Goal: Obtain resource: Download file/media

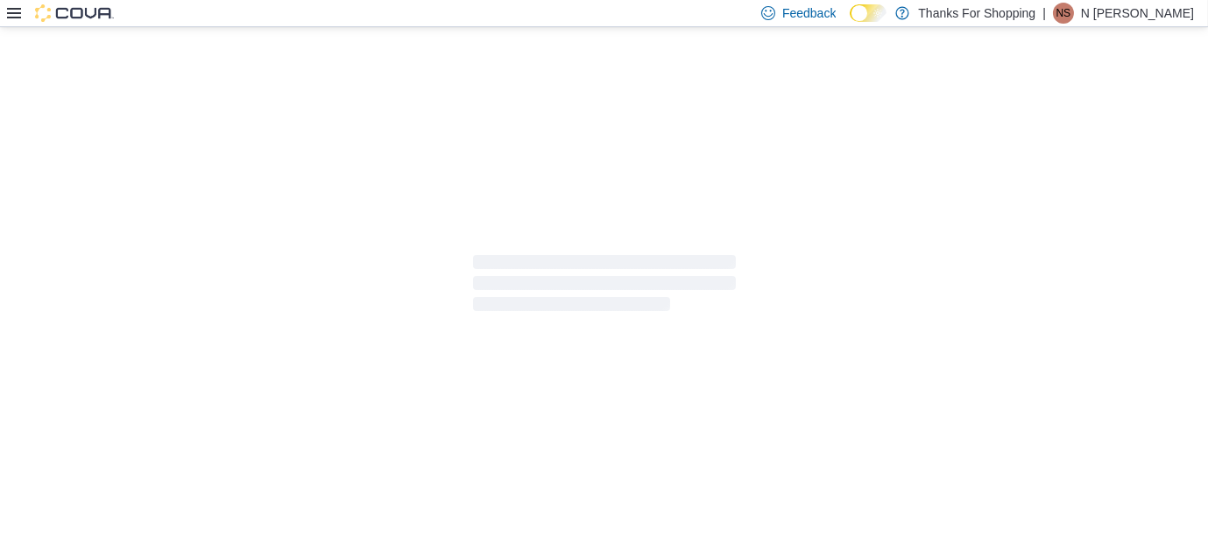
click at [11, 9] on icon at bounding box center [14, 13] width 14 height 11
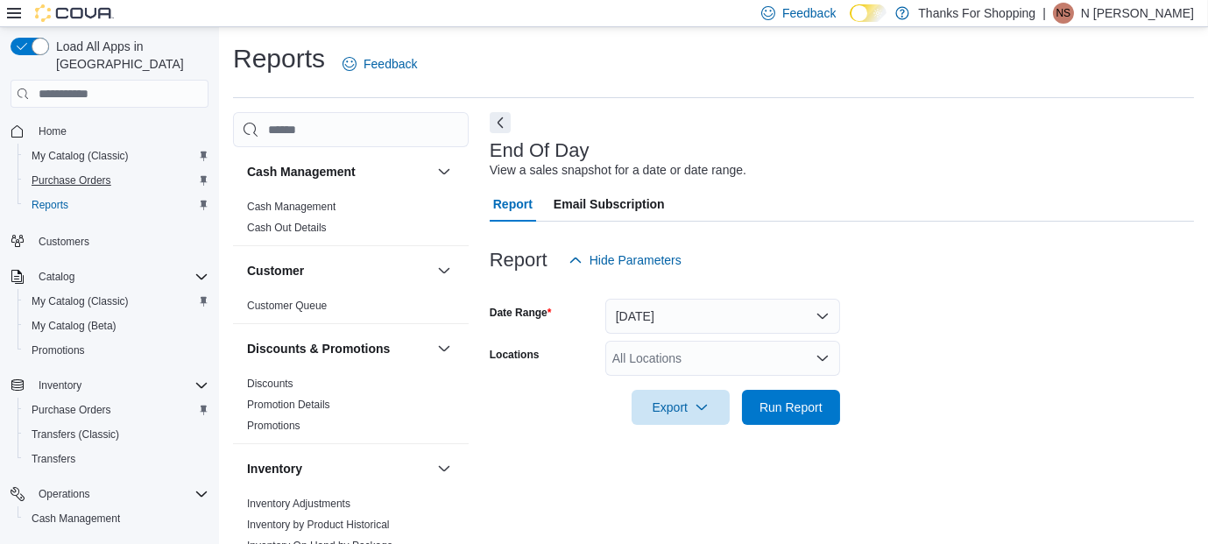
scroll to position [25, 0]
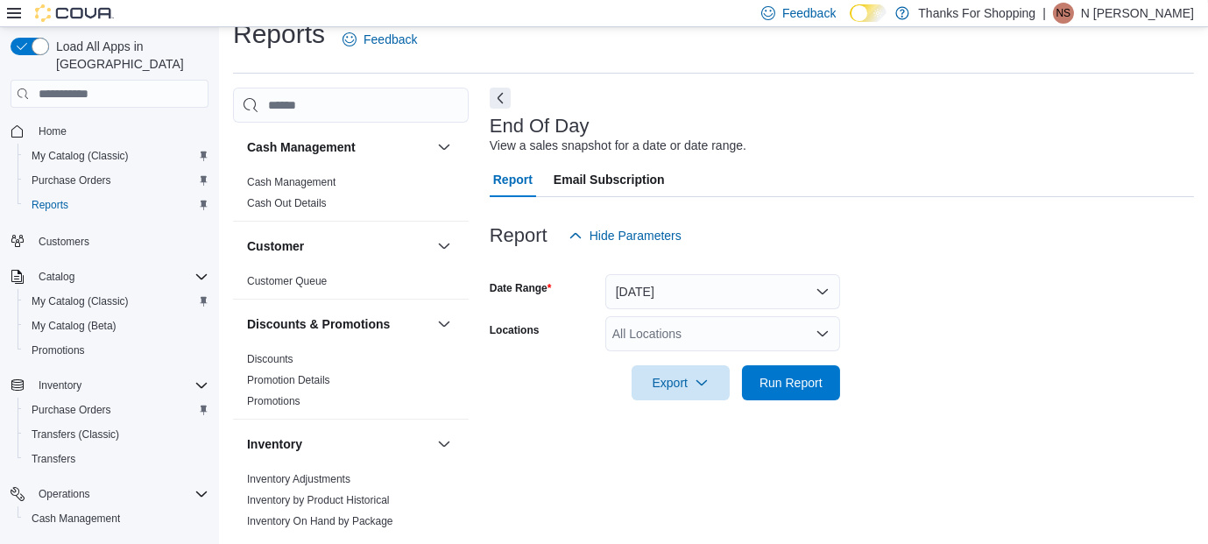
click at [647, 331] on div "All Locations" at bounding box center [722, 333] width 235 height 35
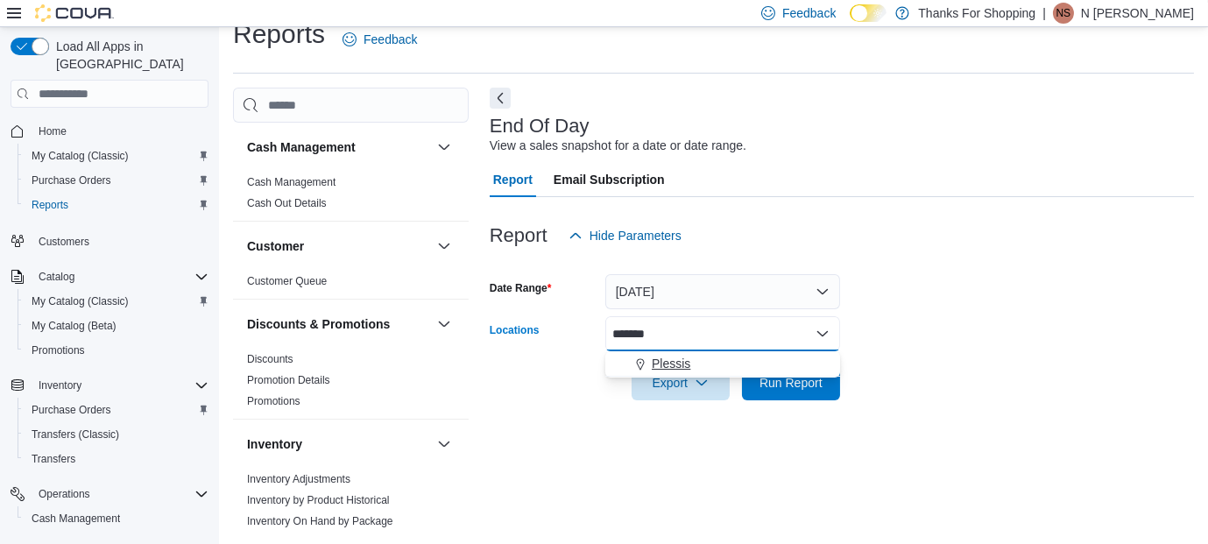
type input "*******"
click at [691, 358] on div "Plessis" at bounding box center [723, 364] width 214 height 18
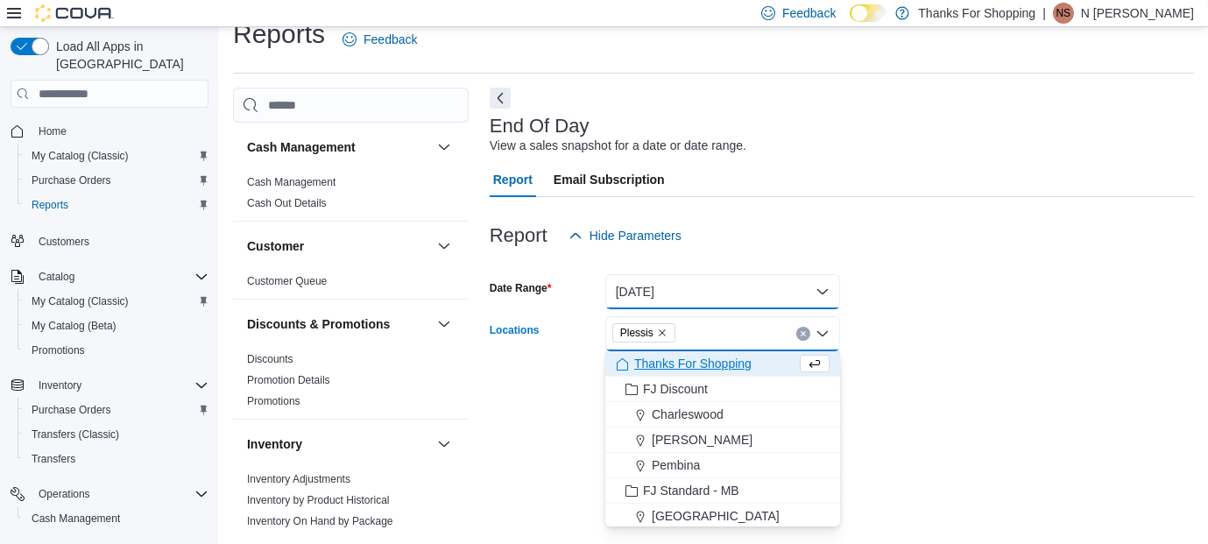
click at [724, 290] on button "[DATE]" at bounding box center [722, 291] width 235 height 35
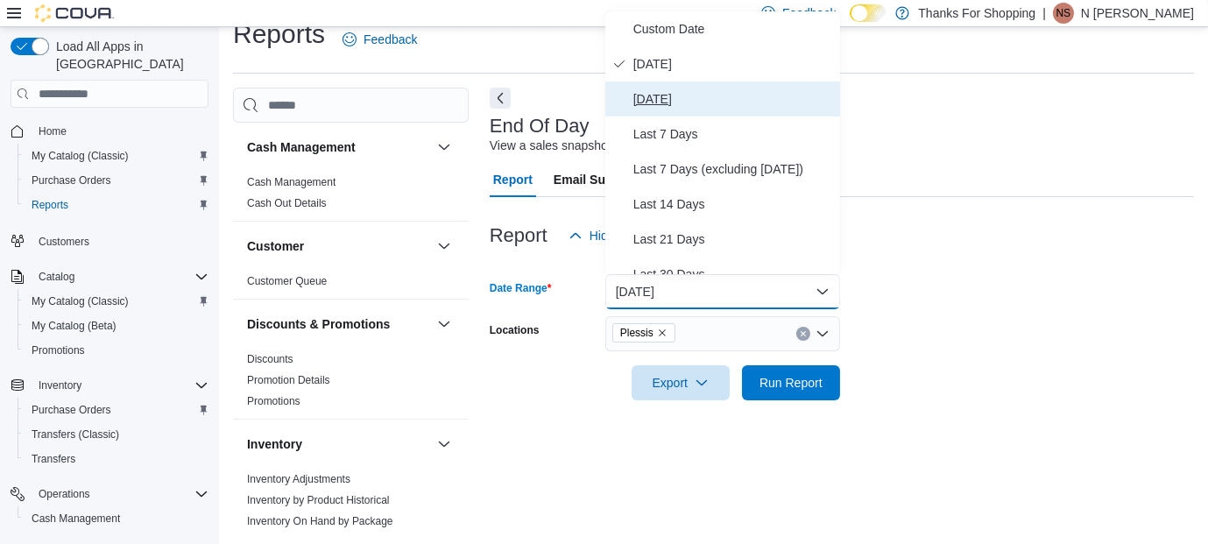
click at [721, 107] on span "[DATE]" at bounding box center [733, 98] width 200 height 21
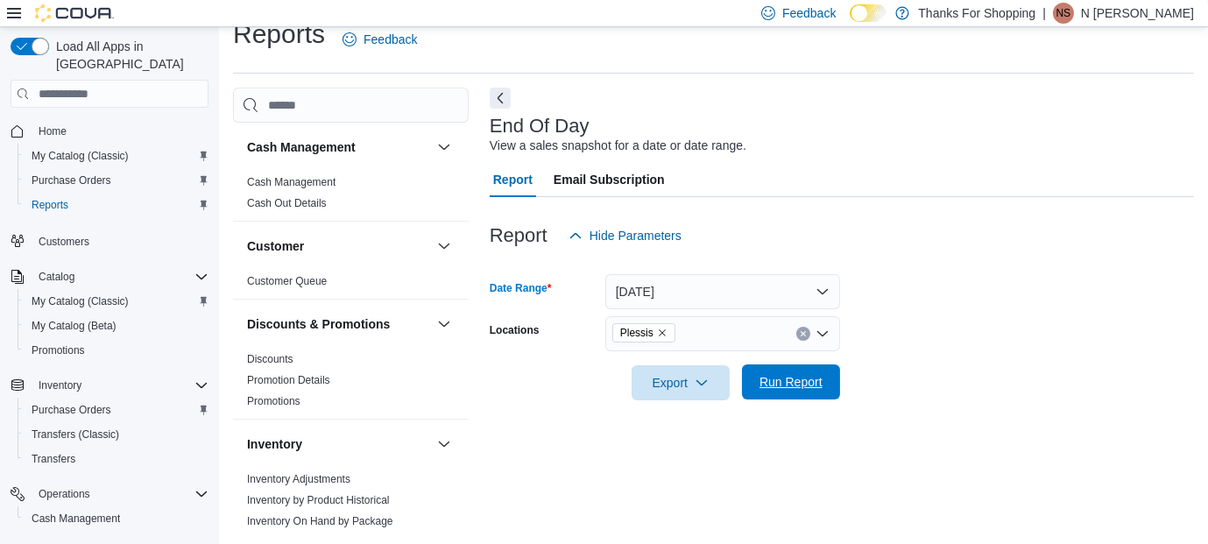
click at [765, 369] on span "Run Report" at bounding box center [790, 381] width 77 height 35
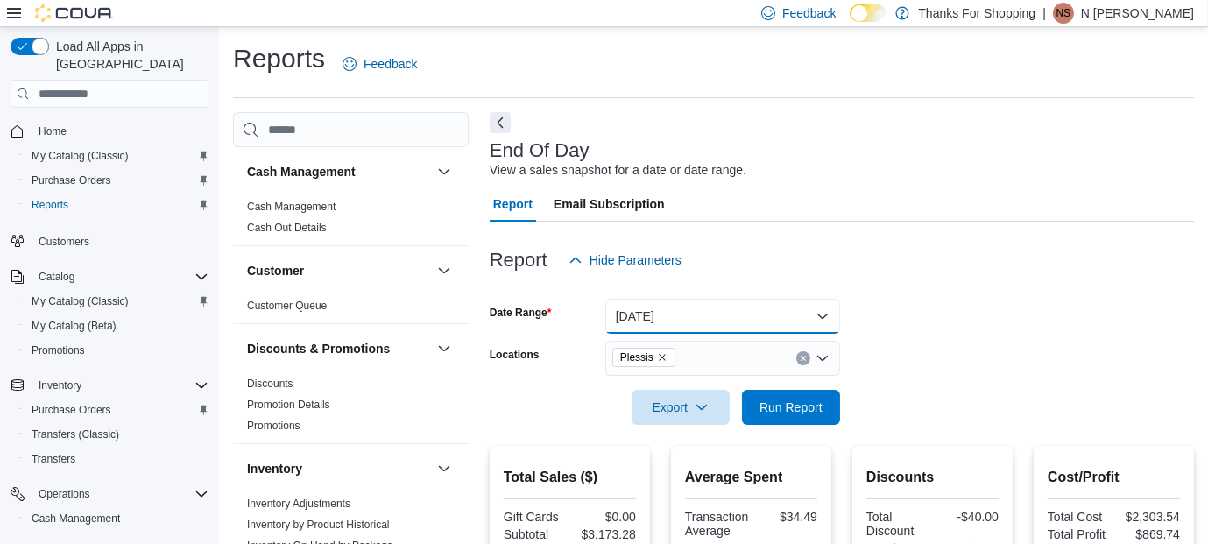
click at [688, 312] on button "[DATE]" at bounding box center [722, 316] width 235 height 35
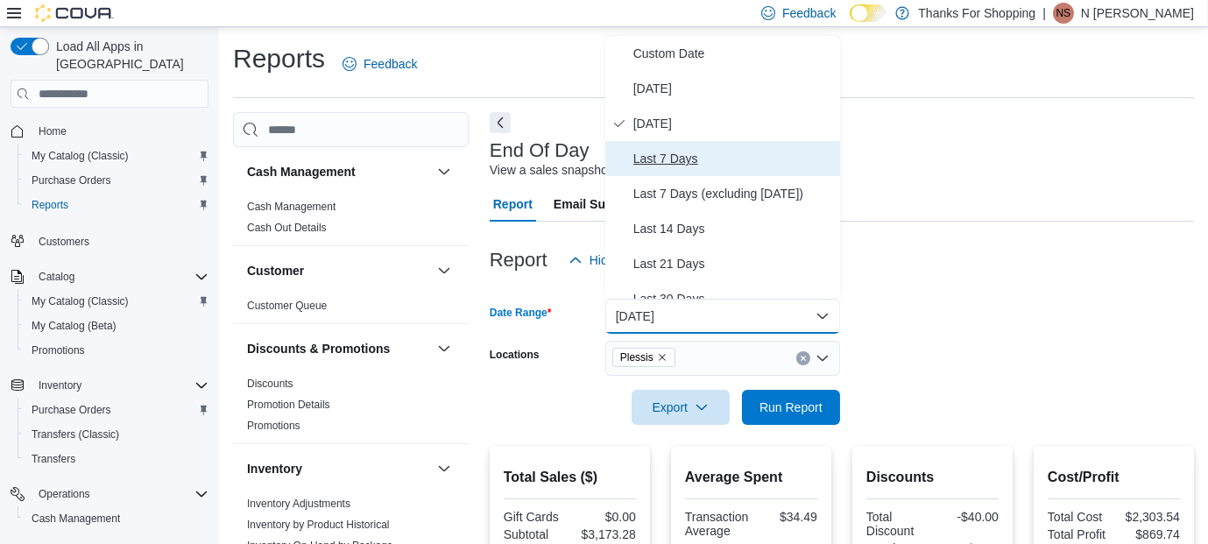
click at [713, 151] on span "Last 7 Days" at bounding box center [733, 158] width 200 height 21
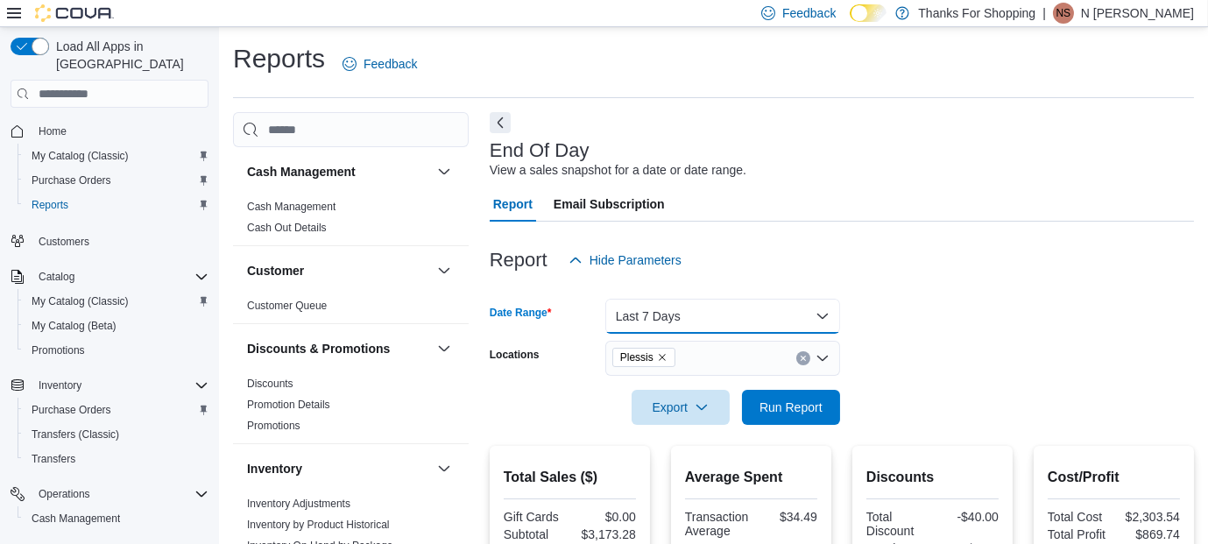
click at [692, 321] on button "Last 7 Days" at bounding box center [722, 316] width 235 height 35
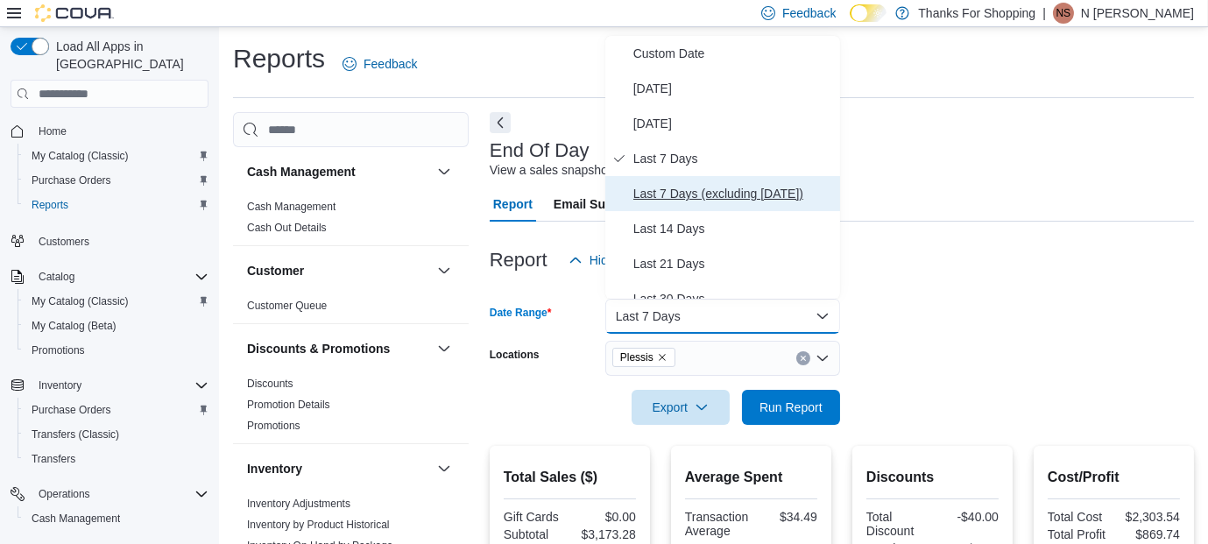
click at [693, 188] on span "Last 7 Days (excluding [DATE])" at bounding box center [733, 193] width 200 height 21
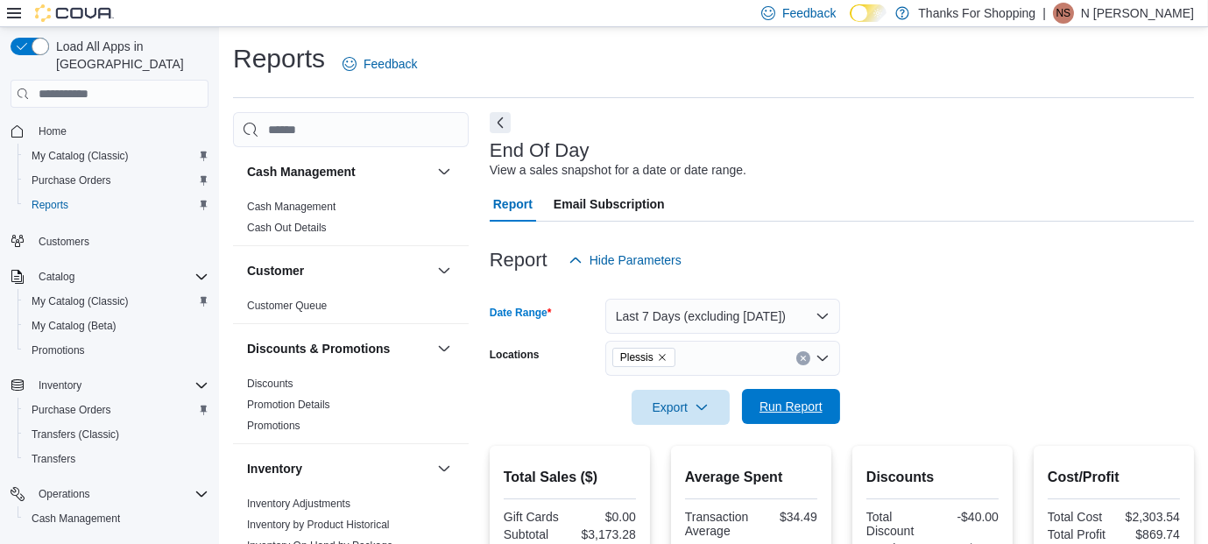
click at [763, 396] on span "Run Report" at bounding box center [790, 406] width 77 height 35
click at [53, 198] on span "Reports" at bounding box center [50, 205] width 37 height 14
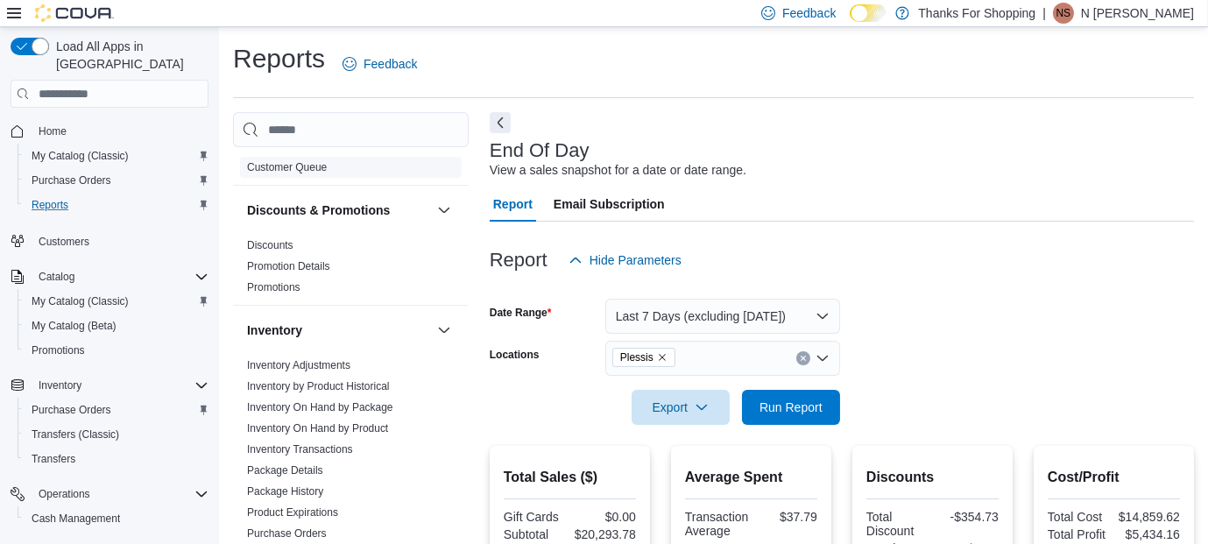
scroll to position [134, 0]
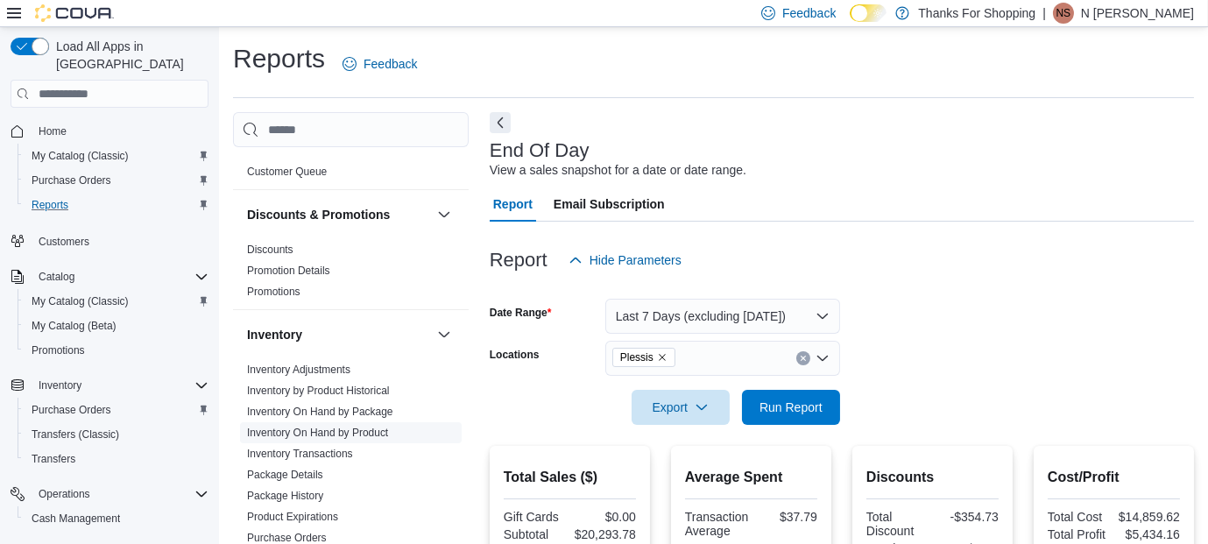
click at [323, 427] on link "Inventory On Hand by Product" at bounding box center [317, 433] width 141 height 12
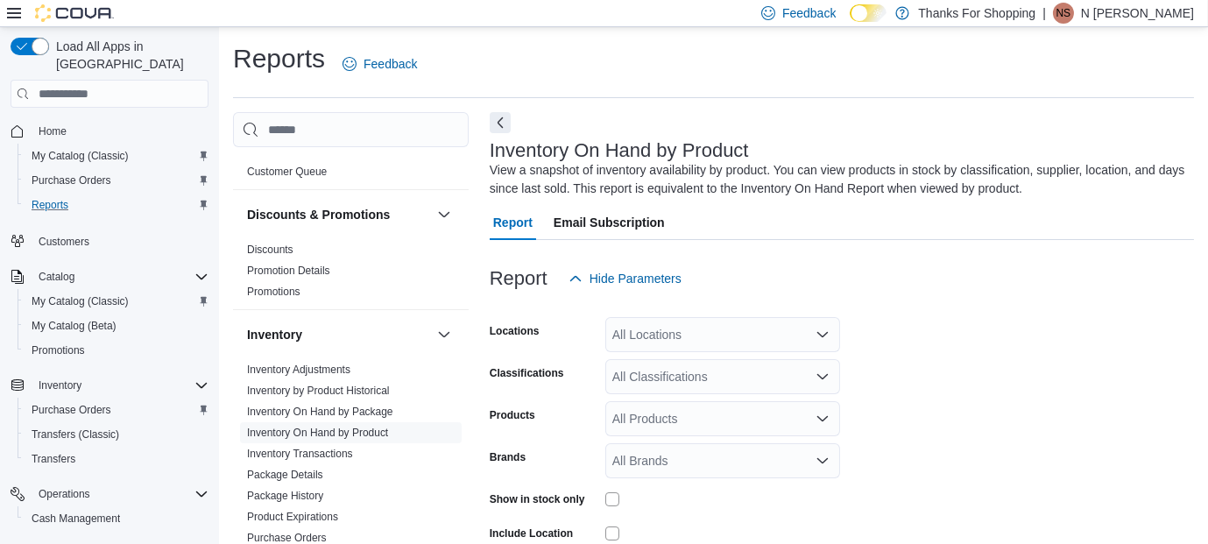
scroll to position [58, 0]
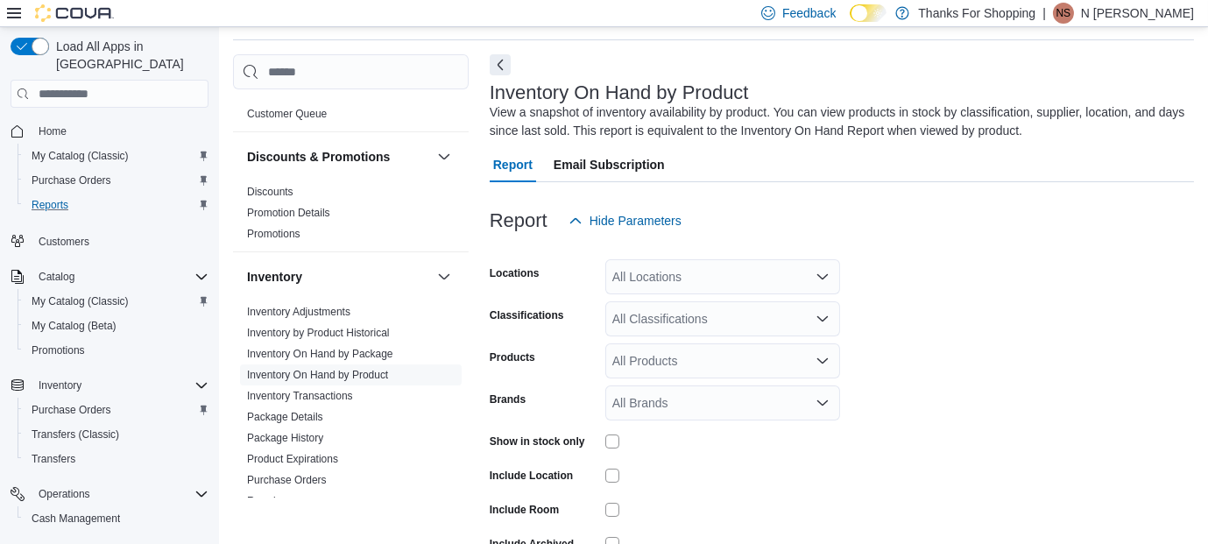
click at [663, 282] on div "All Locations" at bounding box center [722, 276] width 235 height 35
type input "*******"
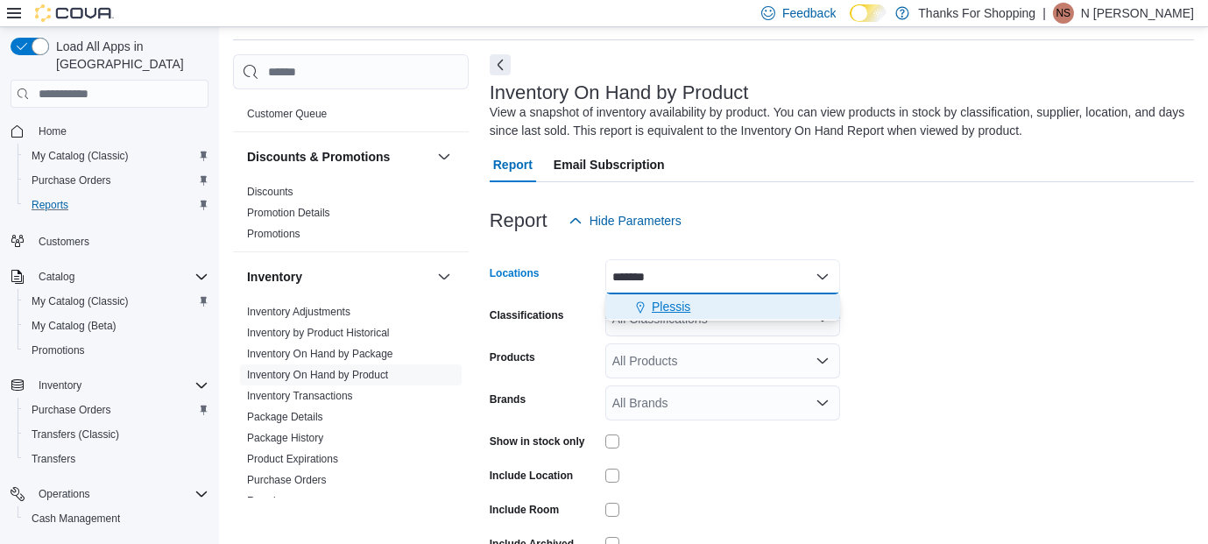
click at [684, 300] on span "Plessis" at bounding box center [671, 307] width 39 height 18
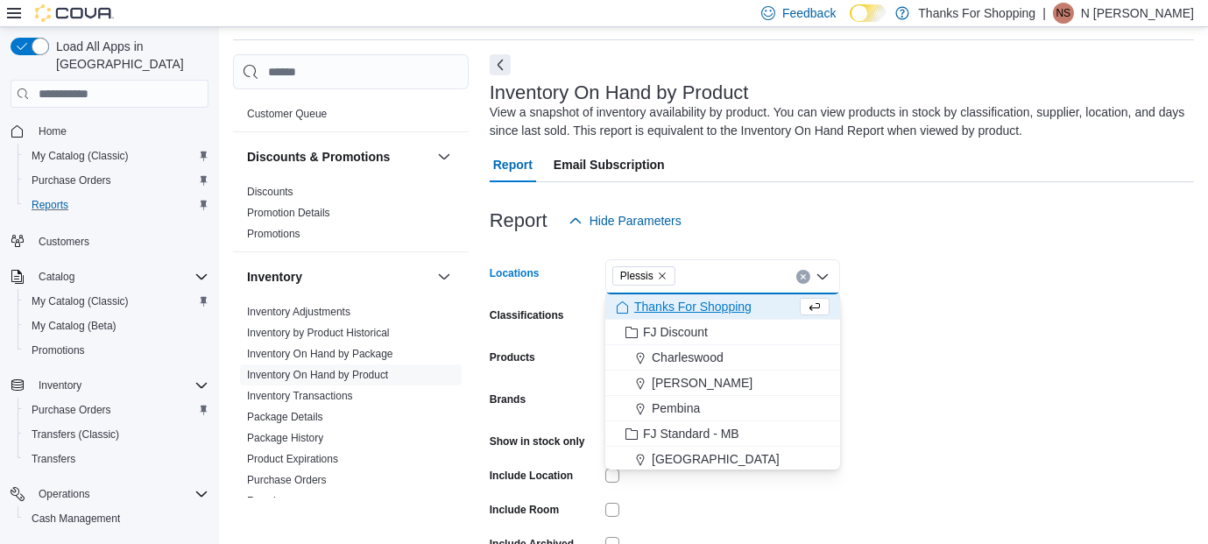
click at [968, 251] on div at bounding box center [842, 248] width 704 height 21
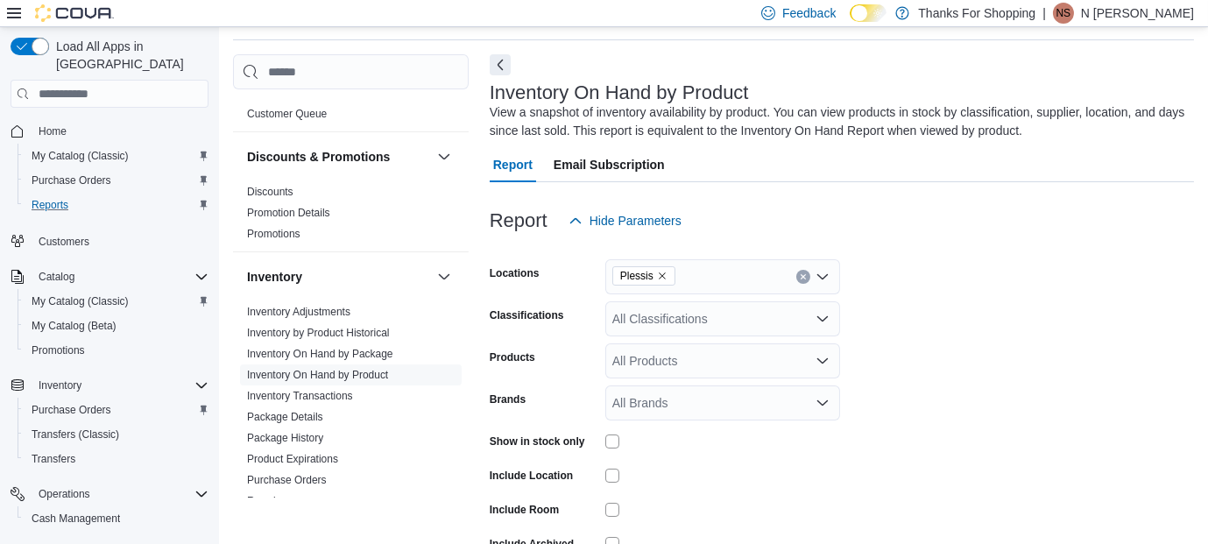
click at [738, 310] on div "All Classifications" at bounding box center [722, 318] width 235 height 35
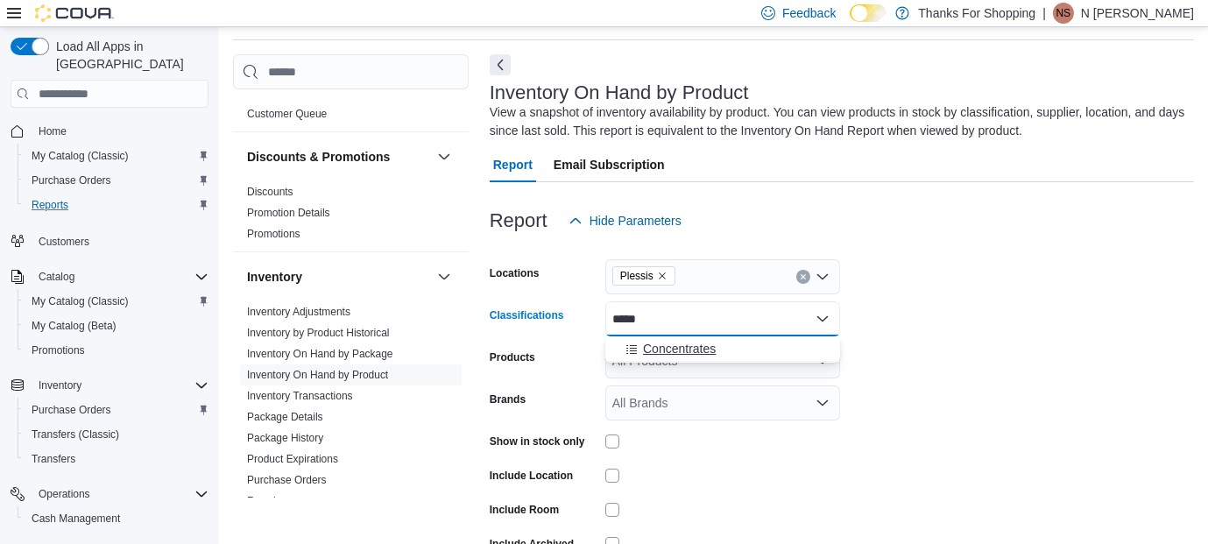
type input "*****"
click at [693, 354] on span "Concentrates" at bounding box center [679, 349] width 73 height 18
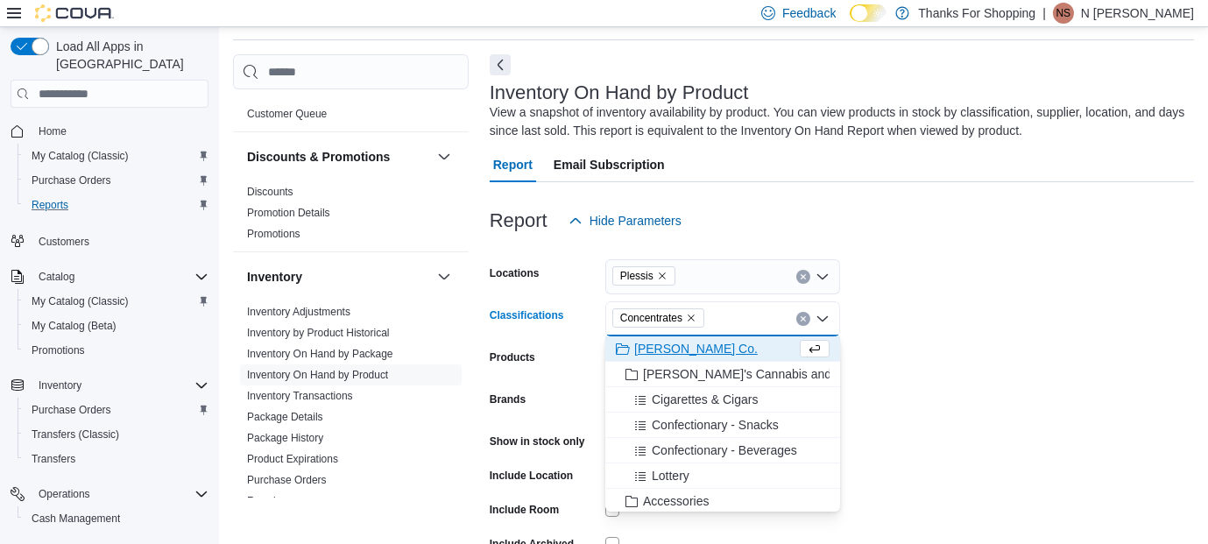
click at [907, 334] on form "Locations Plessis Classifications Concentrates Combo box. Selected. Concentrate…" at bounding box center [842, 422] width 704 height 368
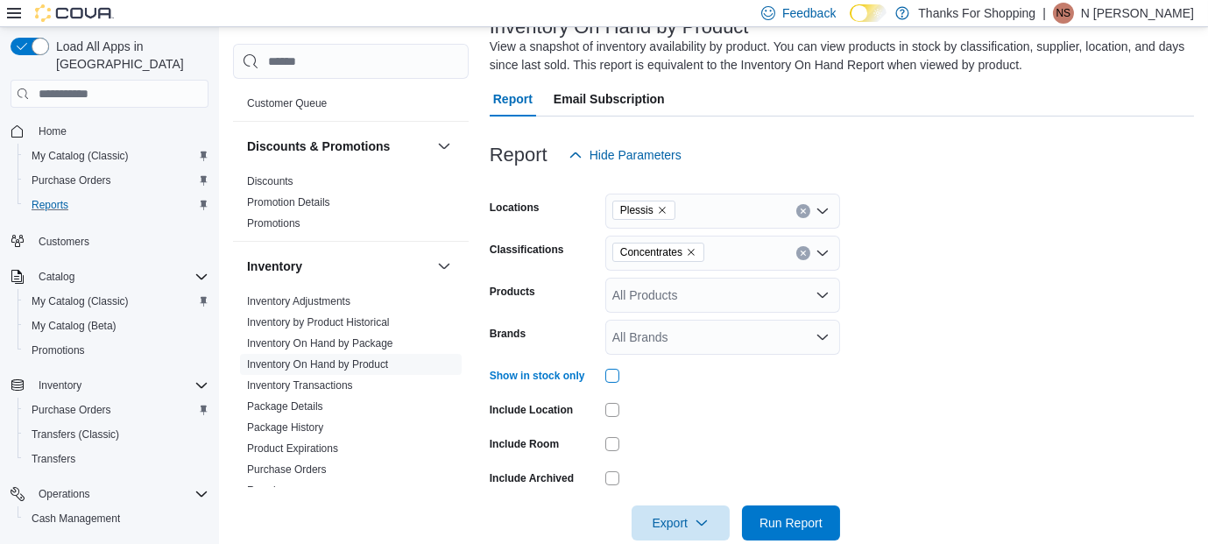
scroll to position [153, 0]
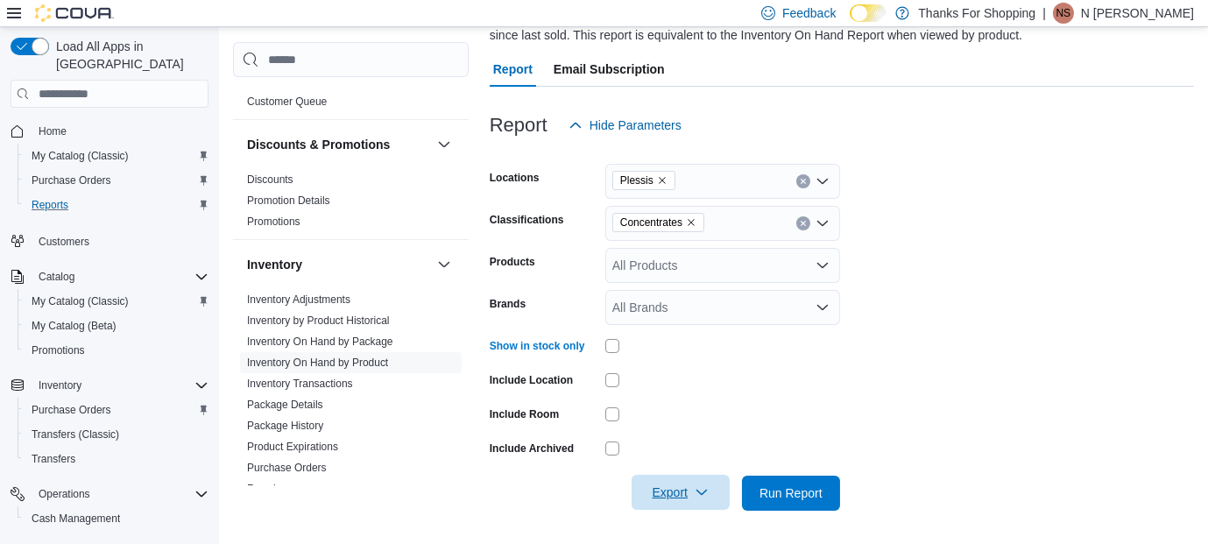
click at [674, 492] on span "Export" at bounding box center [680, 492] width 77 height 35
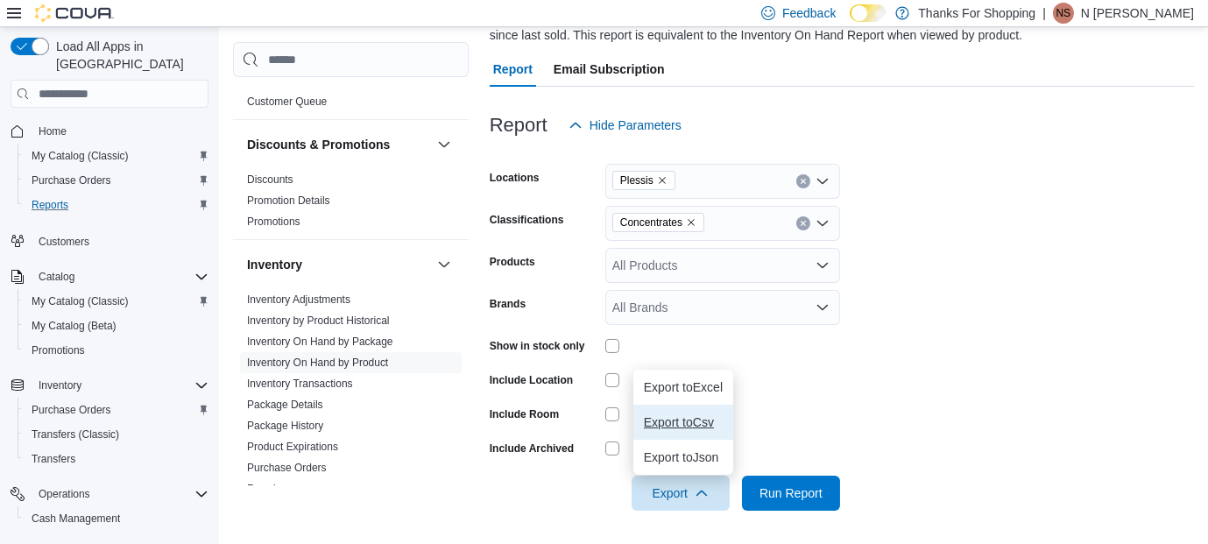
click at [699, 420] on span "Export to Csv" at bounding box center [683, 422] width 79 height 14
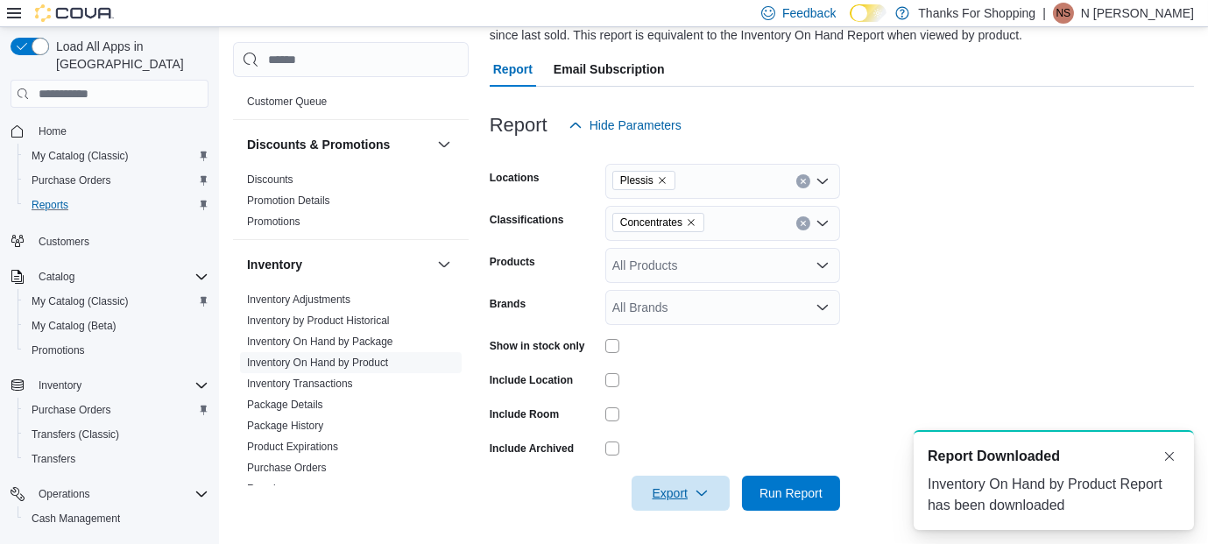
scroll to position [0, 0]
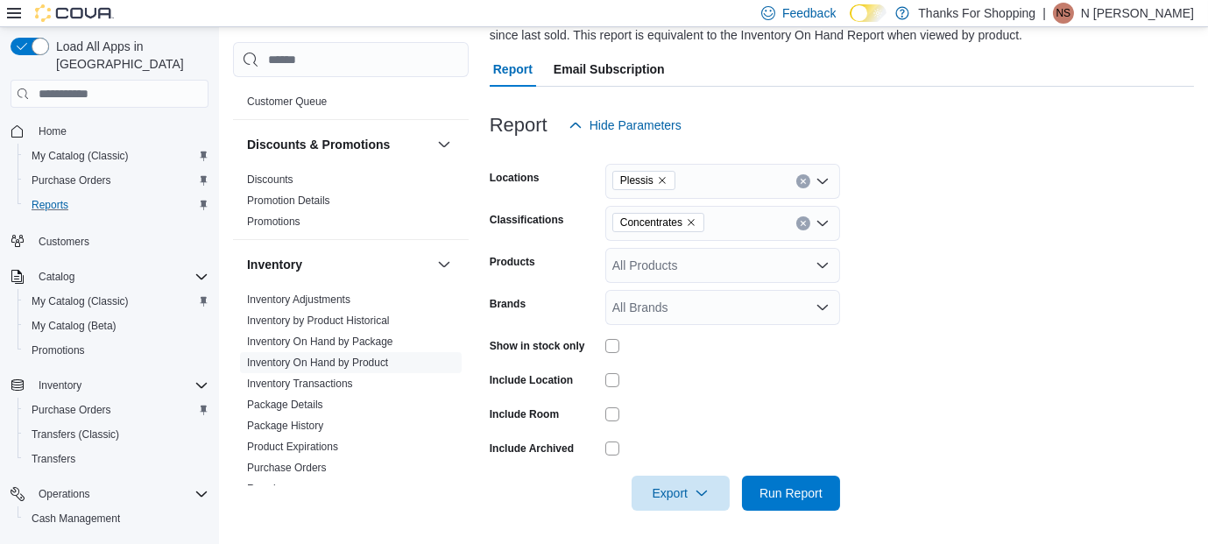
click at [690, 225] on icon "Remove Concentrates from selection in this group" at bounding box center [691, 222] width 11 height 11
type input "****"
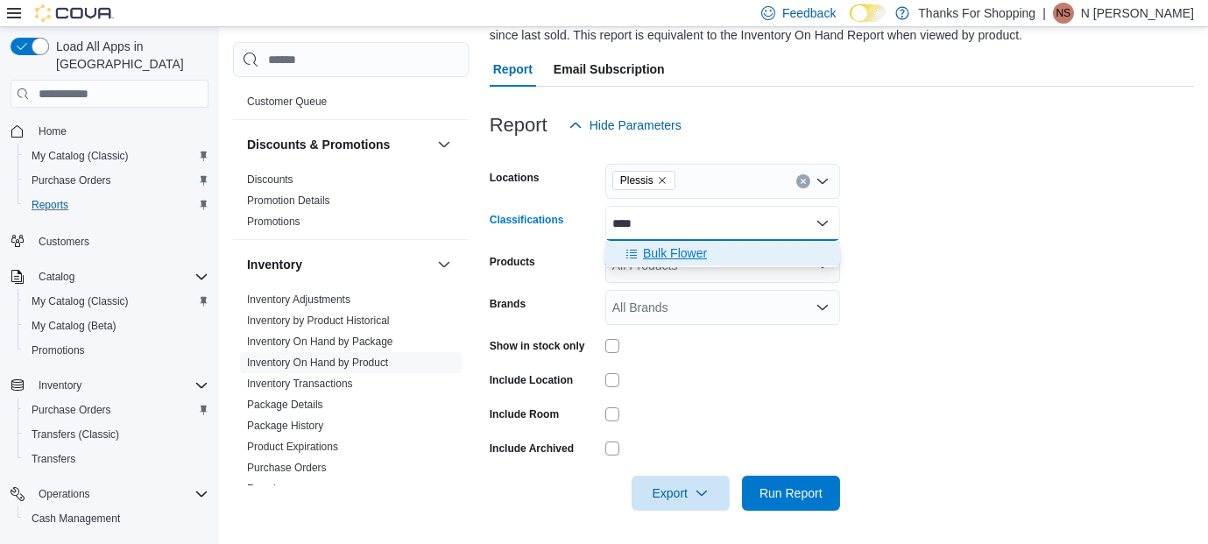
click at [684, 247] on span "Bulk Flower" at bounding box center [675, 253] width 64 height 18
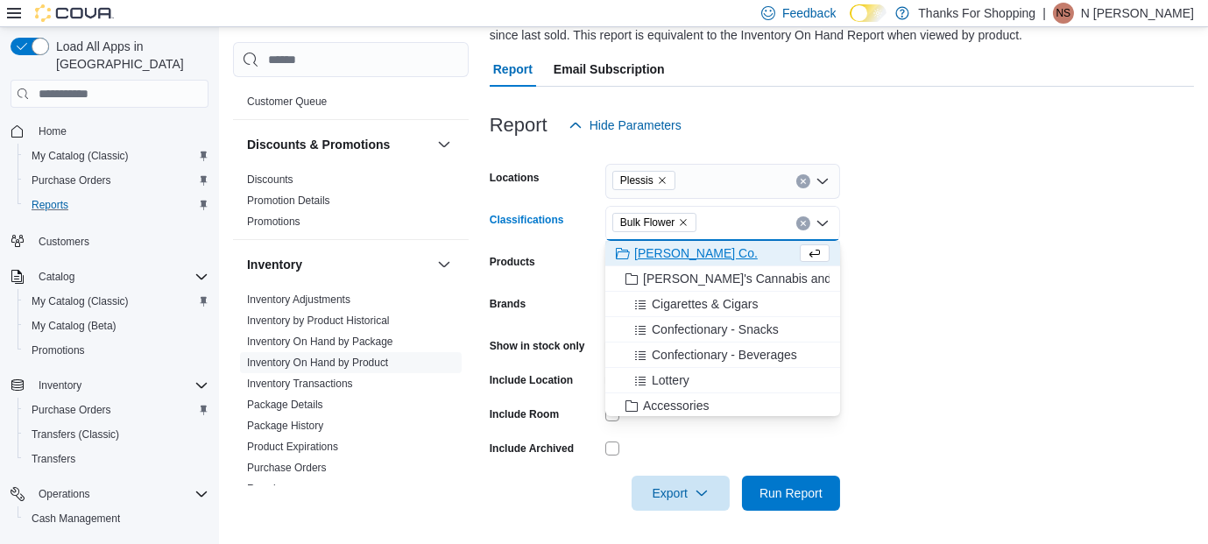
click at [758, 432] on form "Locations Plessis Classifications Bulk Flower Combo box. Selected. Bulk Flower.…" at bounding box center [842, 327] width 704 height 368
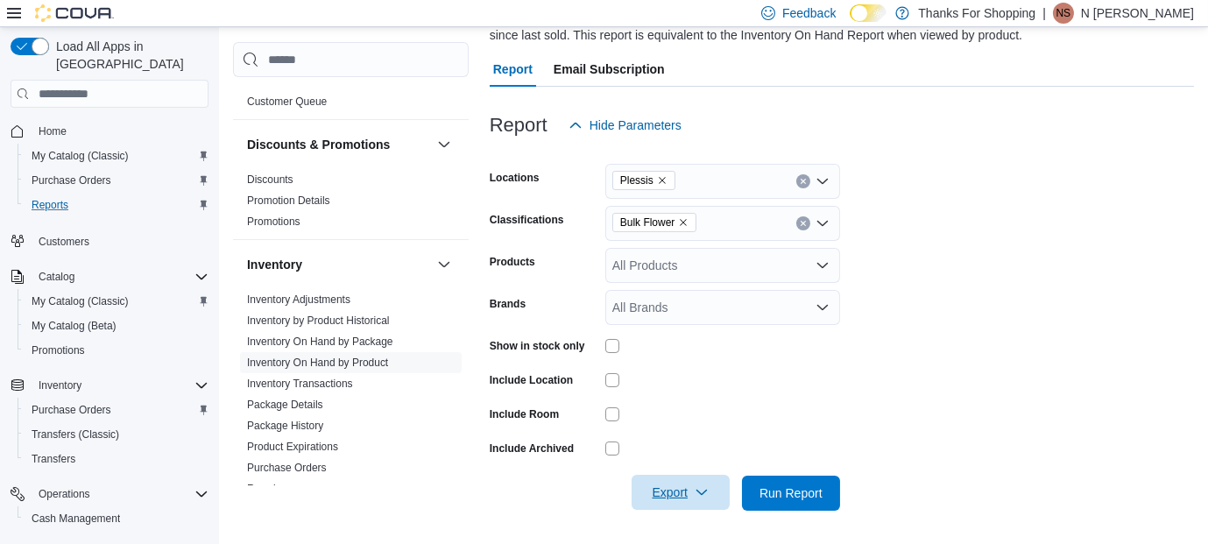
click at [681, 480] on span "Export" at bounding box center [680, 492] width 77 height 35
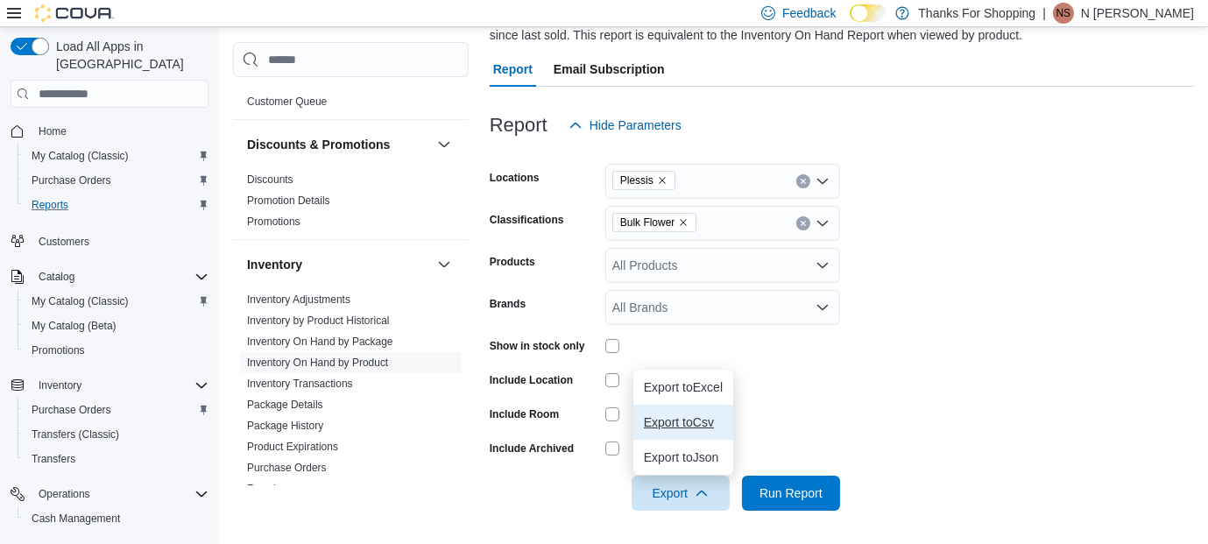
click at [699, 424] on span "Export to Csv" at bounding box center [683, 422] width 79 height 14
